Goal: Task Accomplishment & Management: Manage account settings

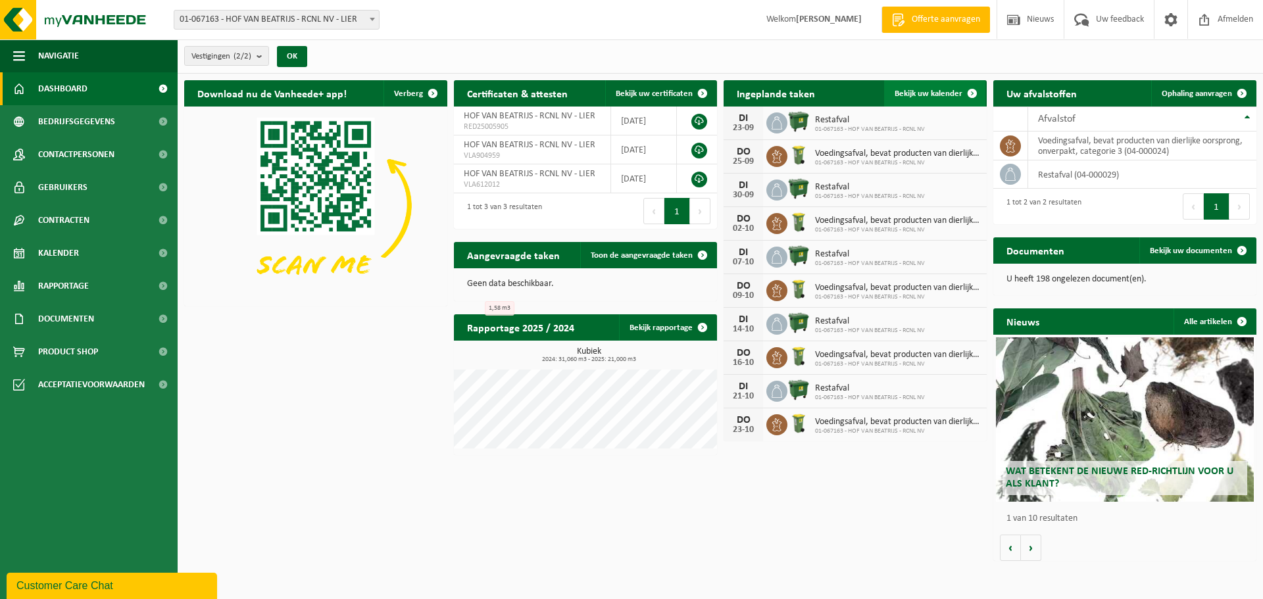
click at [949, 89] on span "Bekijk uw kalender" at bounding box center [929, 93] width 68 height 9
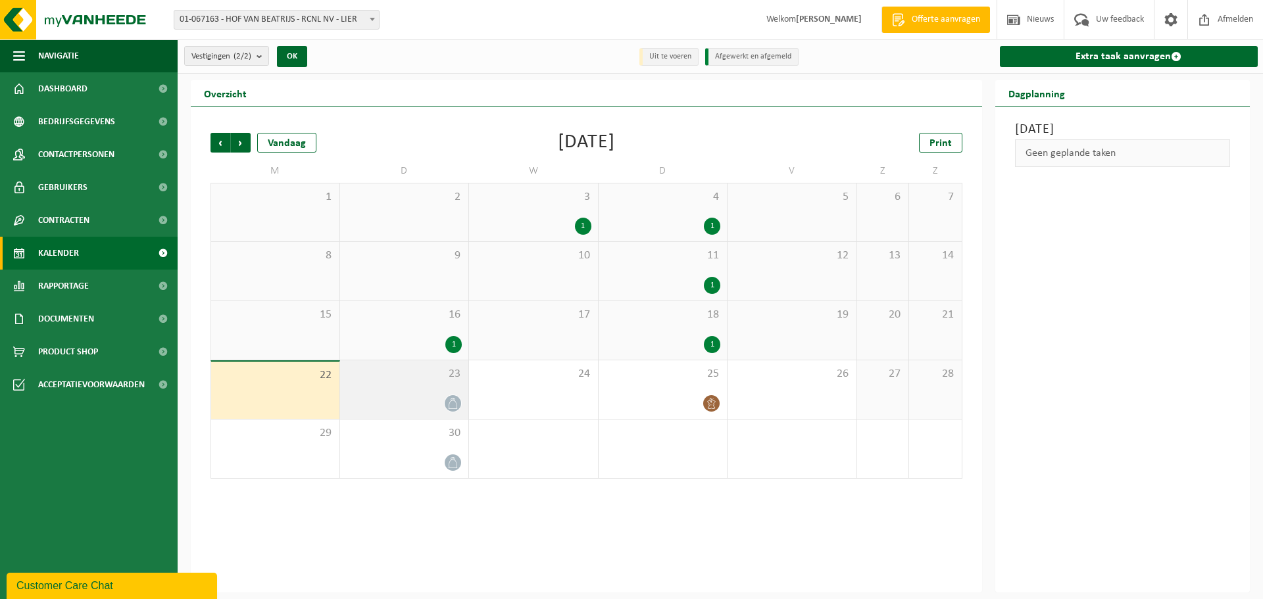
click at [436, 385] on div "23" at bounding box center [404, 389] width 129 height 59
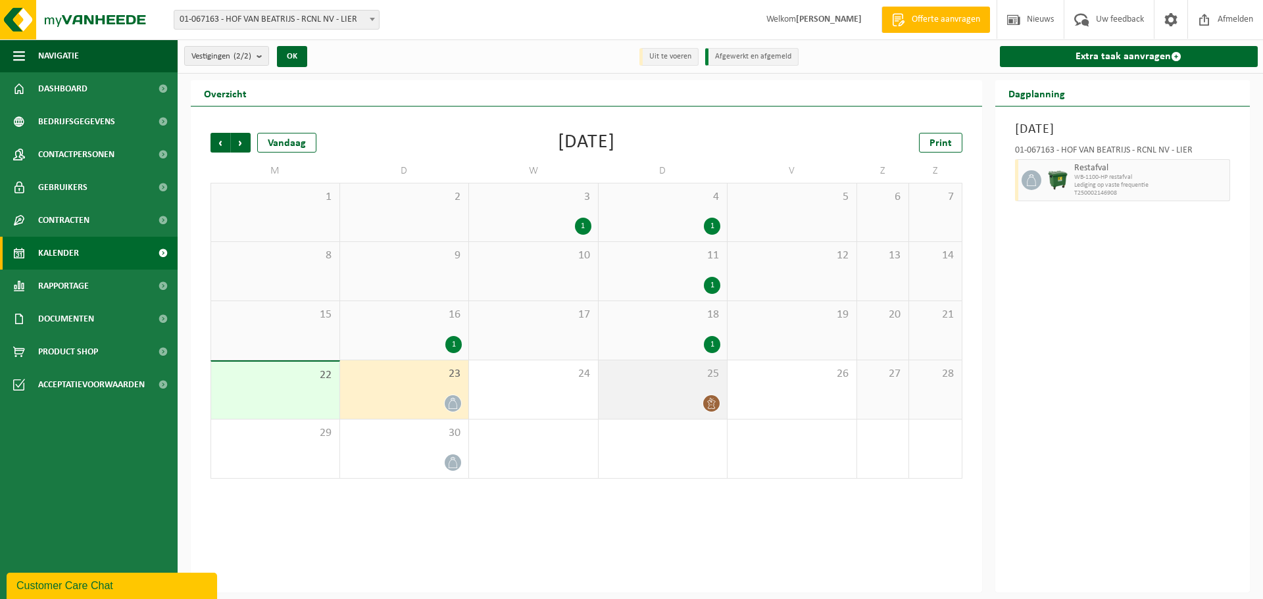
click at [696, 395] on div at bounding box center [663, 404] width 116 height 18
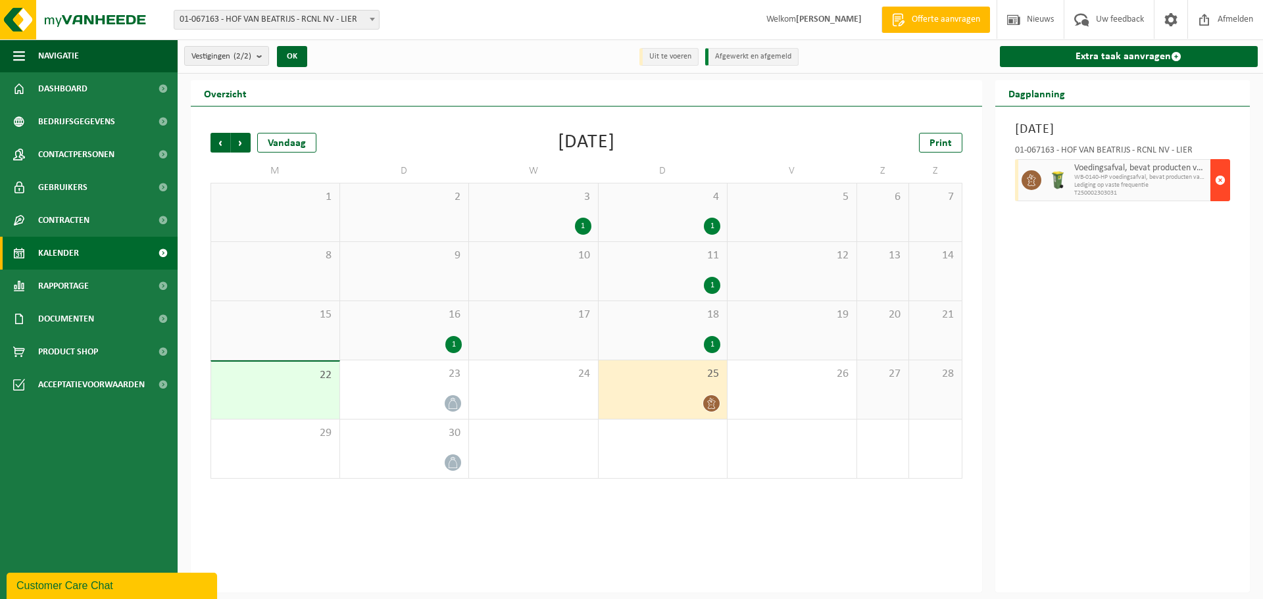
click at [1220, 178] on span "button" at bounding box center [1220, 180] width 11 height 26
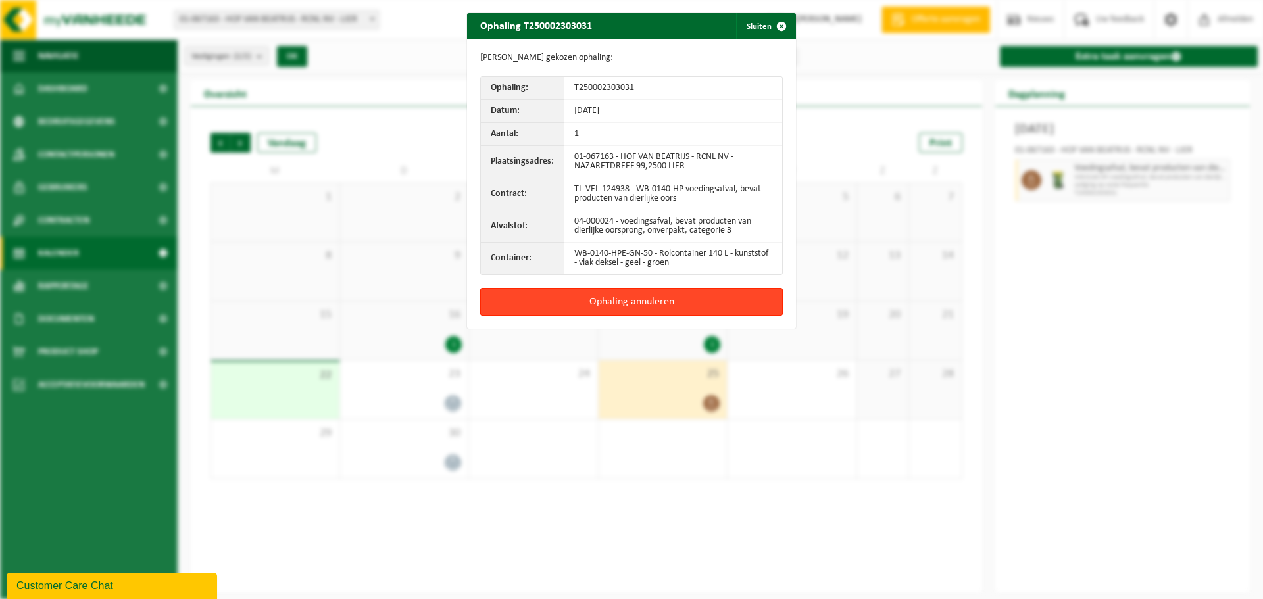
click at [701, 294] on button "Ophaling annuleren" at bounding box center [631, 302] width 303 height 28
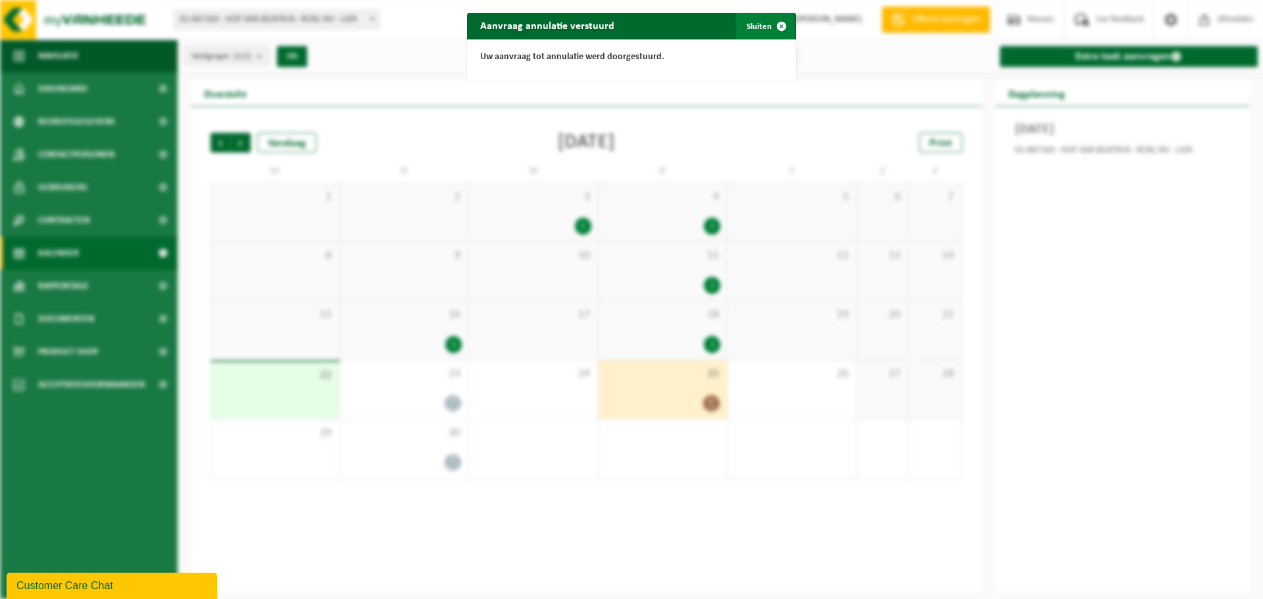
click at [751, 28] on button "Sluiten" at bounding box center [765, 26] width 59 height 26
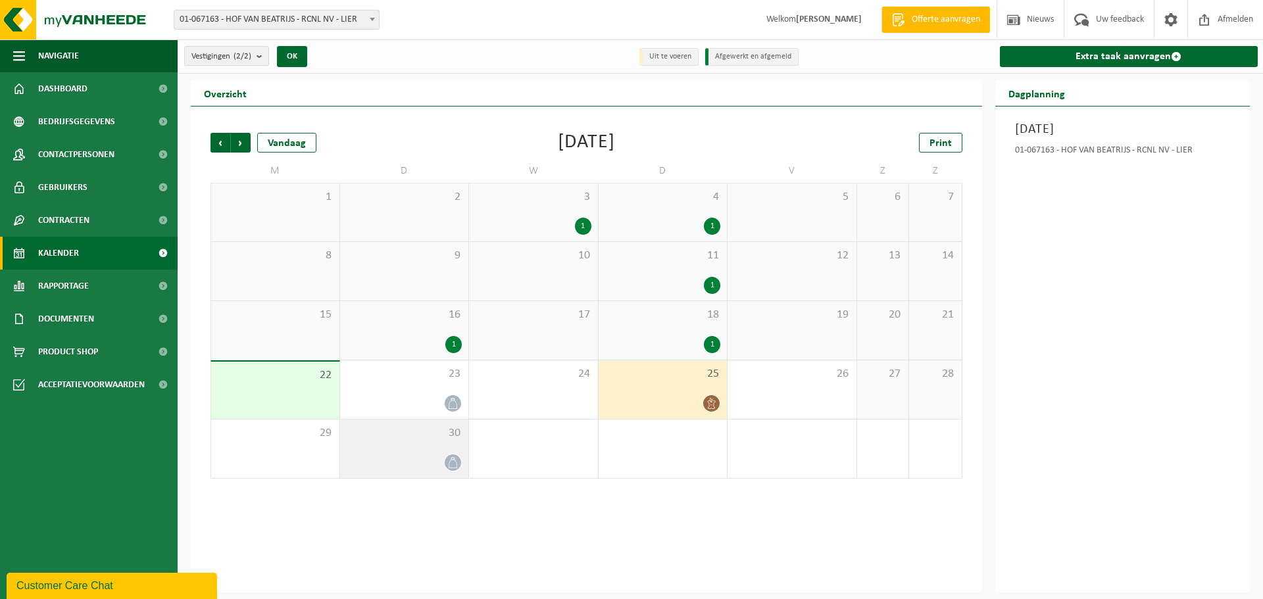
click at [444, 464] on div at bounding box center [453, 463] width 18 height 18
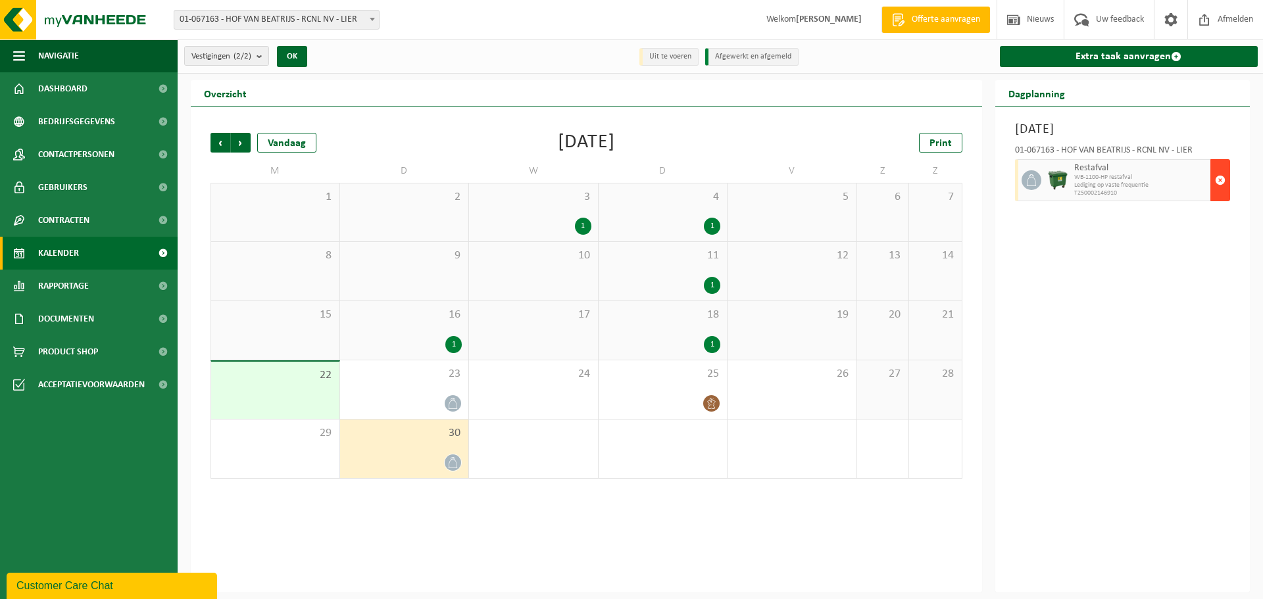
click at [1220, 177] on span "button" at bounding box center [1220, 180] width 11 height 26
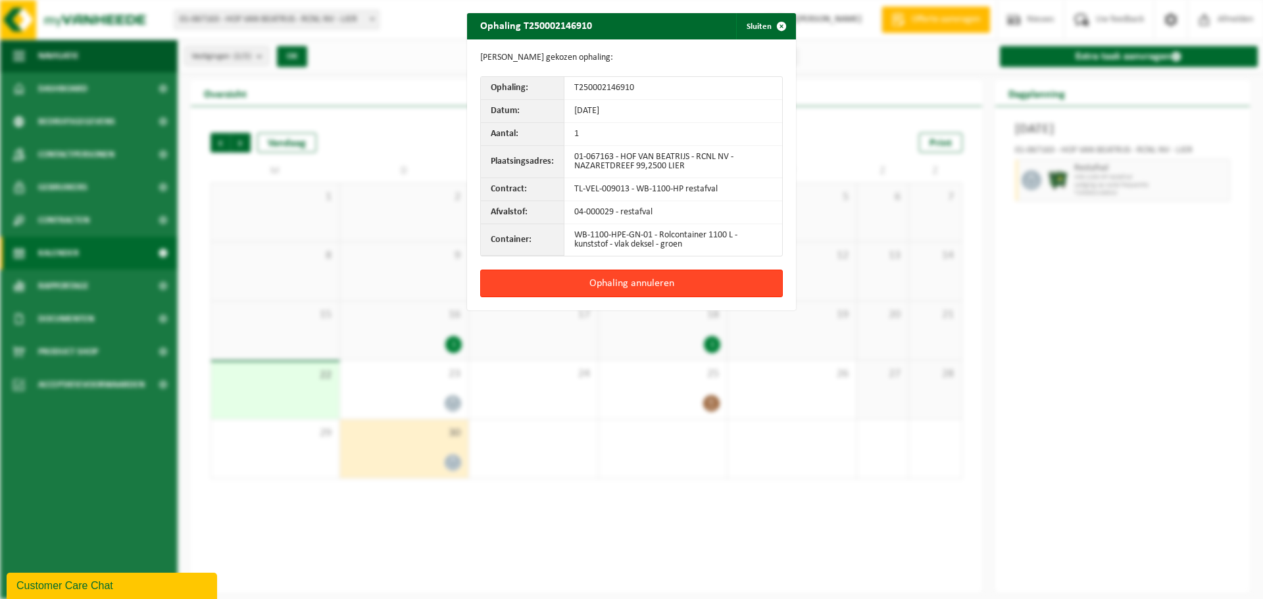
click at [697, 281] on button "Ophaling annuleren" at bounding box center [631, 284] width 303 height 28
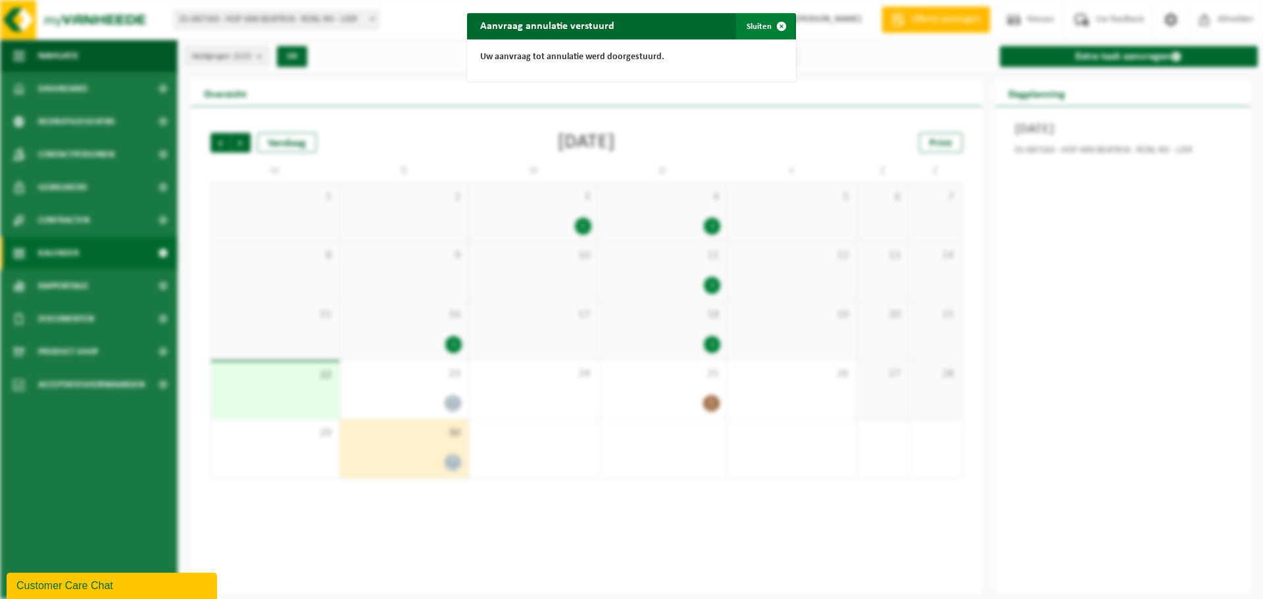
click at [768, 30] on span "button" at bounding box center [781, 26] width 26 height 26
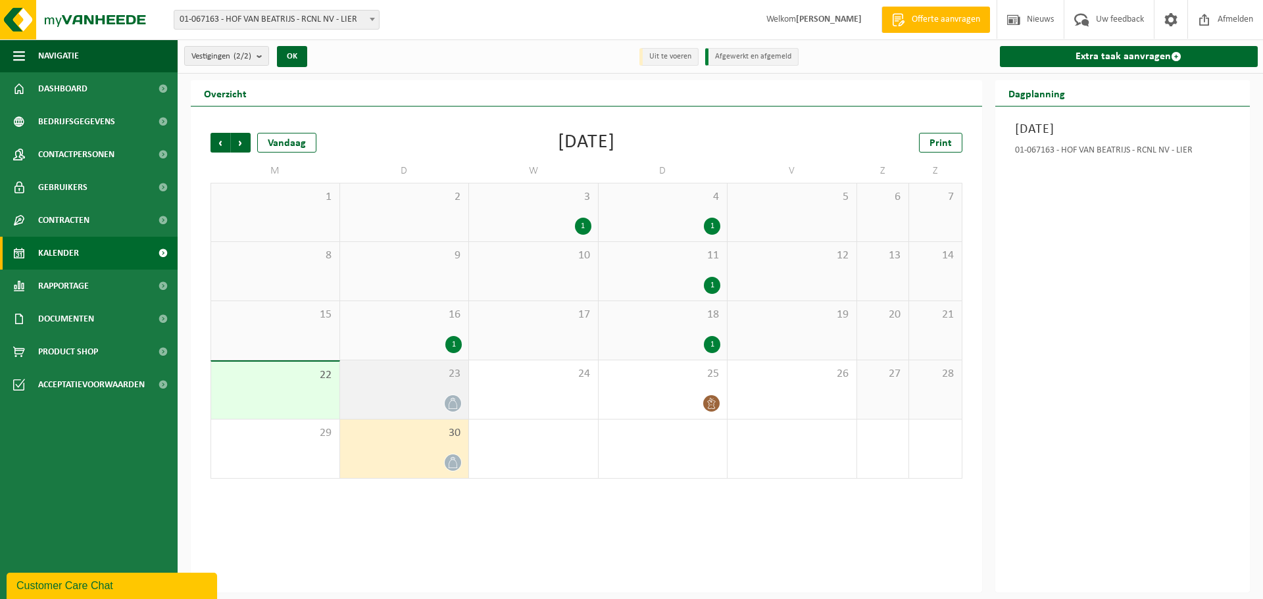
drag, startPoint x: 460, startPoint y: 391, endPoint x: 457, endPoint y: 384, distance: 7.4
click at [461, 388] on div "23" at bounding box center [404, 389] width 129 height 59
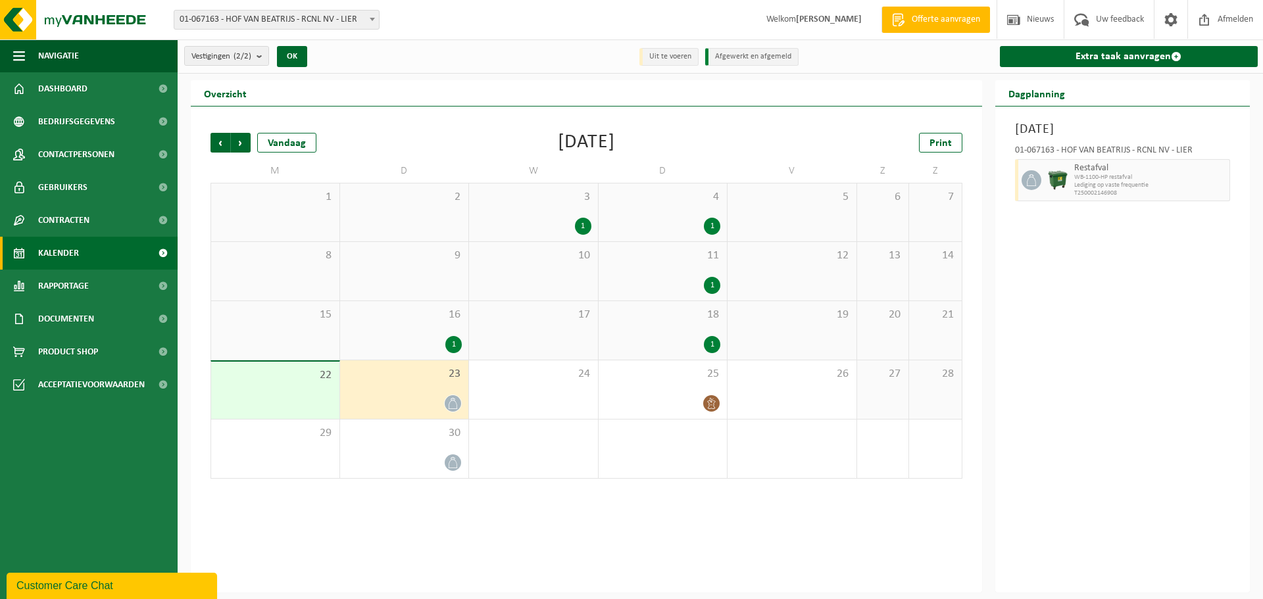
click at [1210, 178] on span "WB-1100-HP restafval" at bounding box center [1150, 178] width 153 height 8
click at [572, 504] on div "Vorige Volgende Vandaag [DATE] Print M D W D V Z Z 1 2 3 1 4 1 5 6 7 8 9 10 11 …" at bounding box center [586, 350] width 791 height 486
click at [1233, 14] on span "Afmelden" at bounding box center [1235, 19] width 42 height 39
